Goal: Navigation & Orientation: Find specific page/section

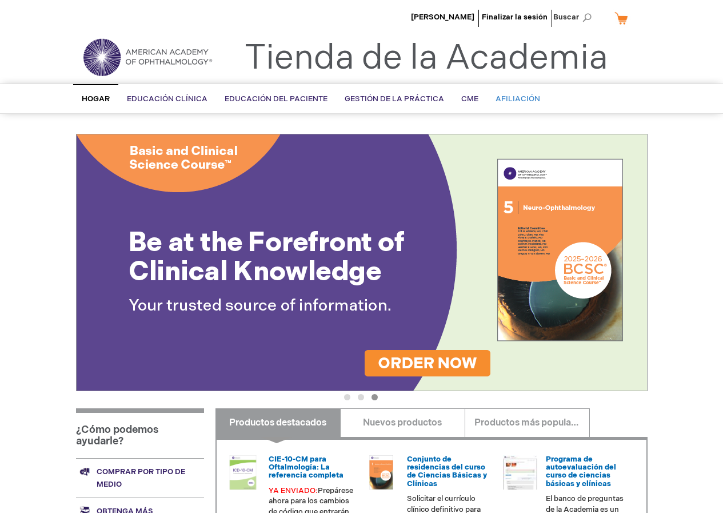
click at [488, 96] on link "Afiliación" at bounding box center [518, 99] width 62 height 28
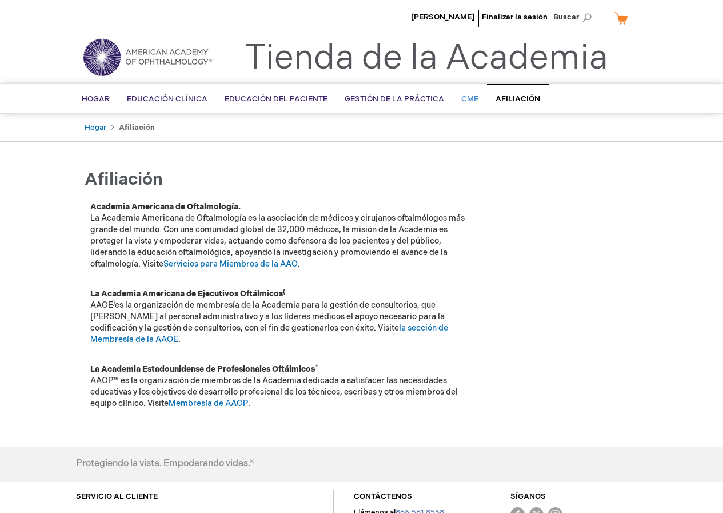
click at [466, 102] on font "CME" at bounding box center [469, 98] width 17 height 9
drag, startPoint x: 217, startPoint y: 293, endPoint x: 282, endPoint y: 297, distance: 64.7
click at [282, 297] on font "La Academia Americana de Ejecutivos Oftálmicos" at bounding box center [186, 294] width 193 height 10
drag, startPoint x: 256, startPoint y: 360, endPoint x: 287, endPoint y: 359, distance: 31.4
click at [287, 364] on font "La Academia Estadounidense de Profesionales Oftálmicos" at bounding box center [202, 369] width 225 height 10
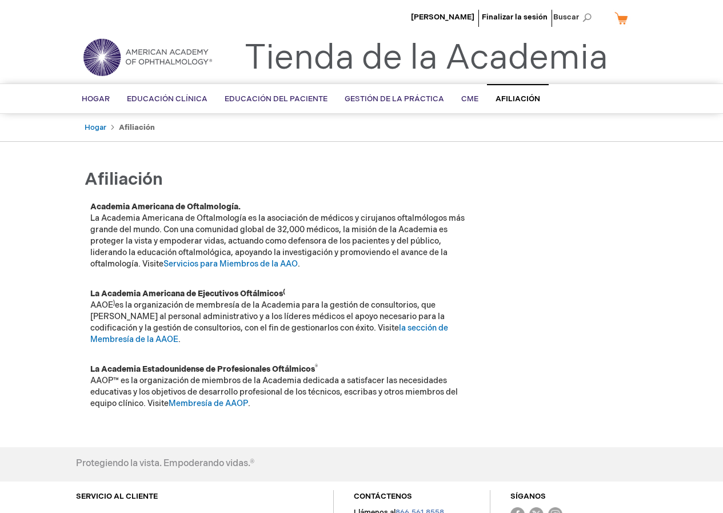
click at [291, 375] on font "AAOP™ es la organización de miembros de la Academia dedicada a satisfacer las n…" at bounding box center [273, 391] width 367 height 33
click at [461, 102] on font "CME" at bounding box center [469, 98] width 17 height 9
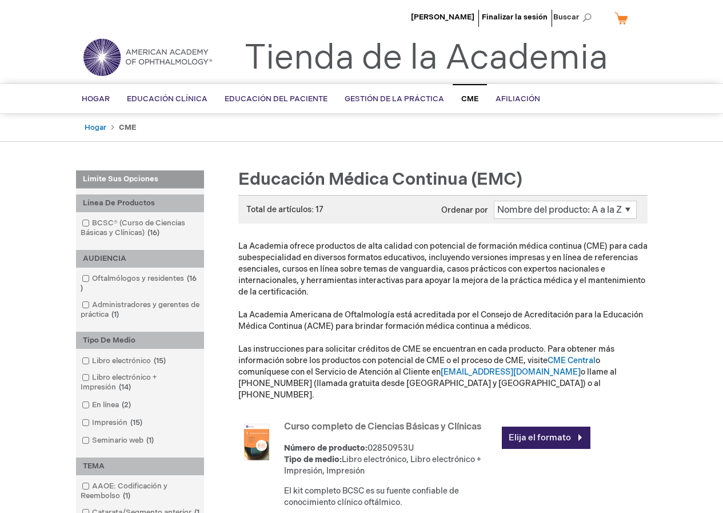
click at [151, 55] on img at bounding box center [147, 57] width 137 height 41
click at [456, 18] on font "[PERSON_NAME]" at bounding box center [442, 17] width 63 height 9
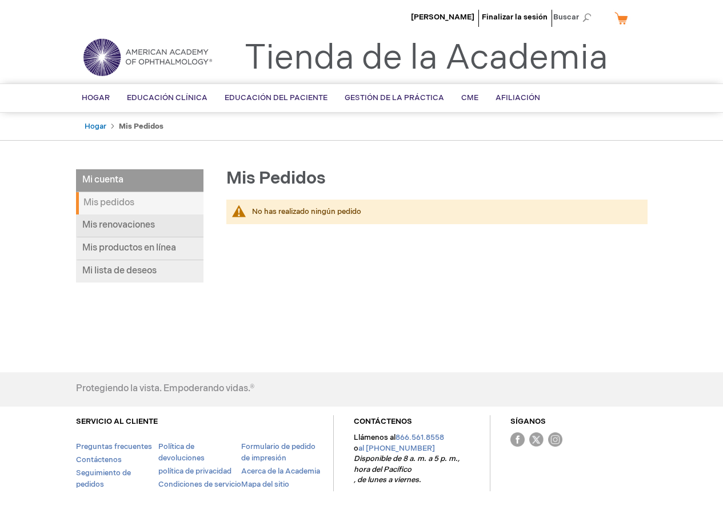
click at [158, 223] on link "Mis renovaciones" at bounding box center [139, 225] width 127 height 23
click at [105, 58] on img at bounding box center [147, 57] width 137 height 41
